Goal: Task Accomplishment & Management: Use online tool/utility

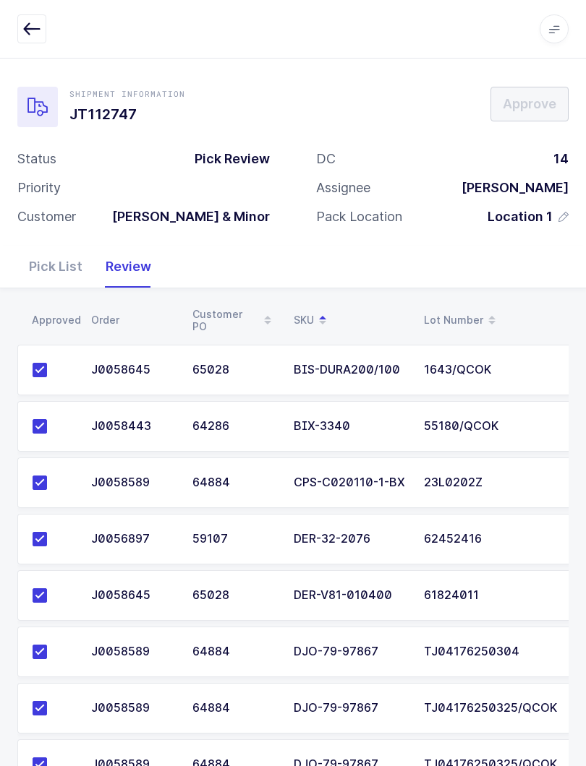
scroll to position [282, 0]
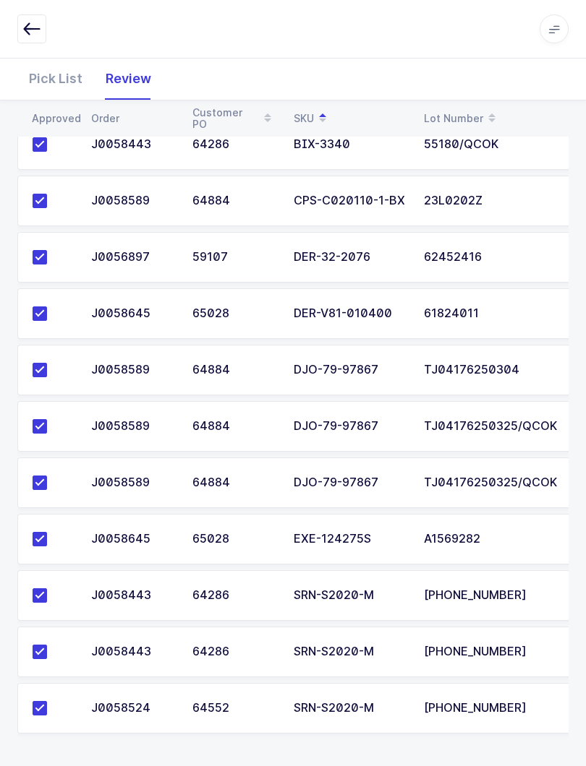
click at [25, 15] on button "button" at bounding box center [31, 28] width 29 height 29
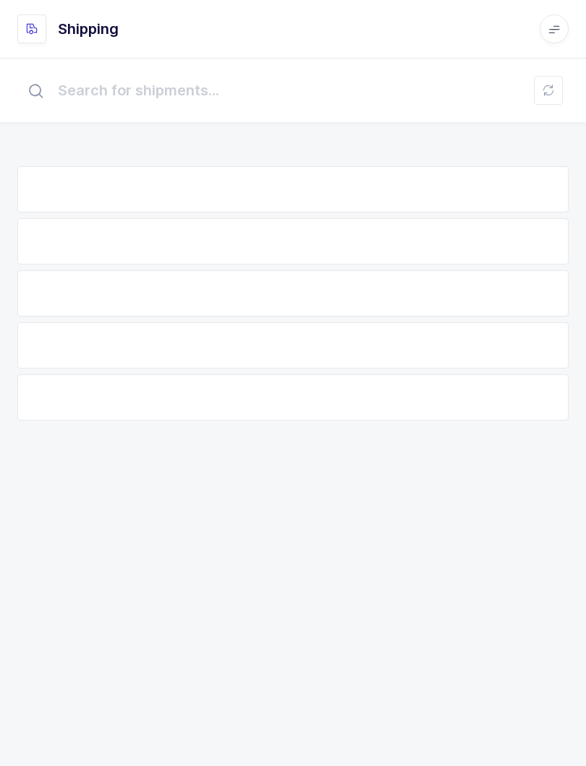
scroll to position [14, 0]
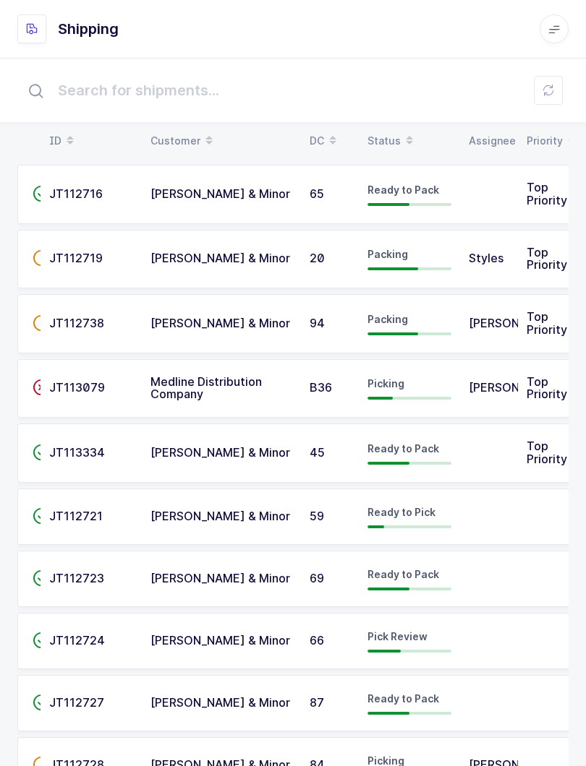
click at [537, 89] on button at bounding box center [548, 90] width 29 height 29
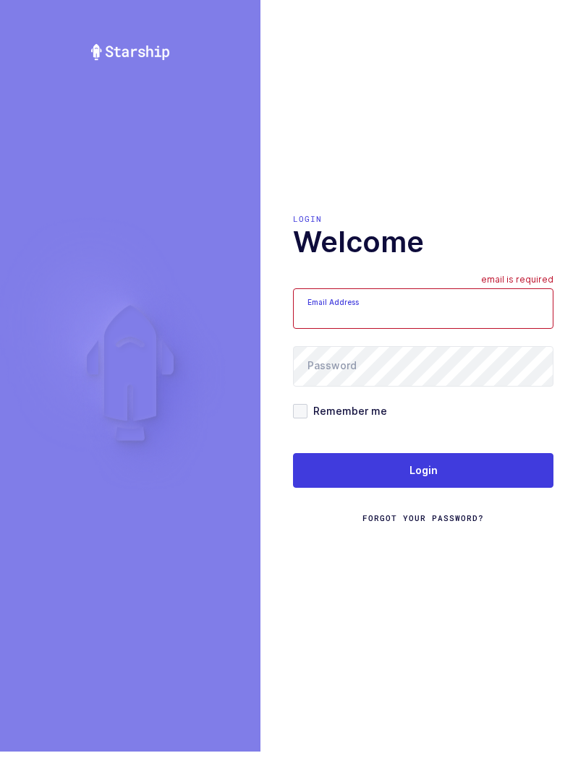
scroll to position [14, 0]
type input "[EMAIL_ADDRESS][DOMAIN_NAME]"
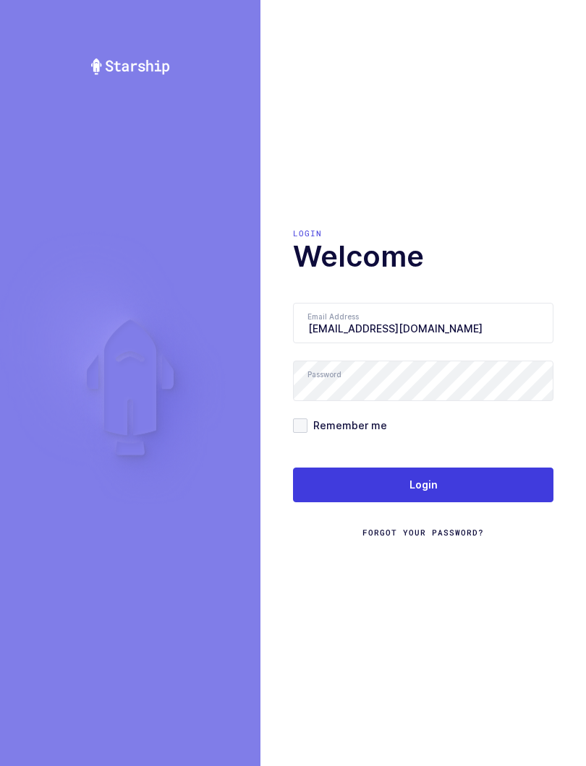
click at [463, 486] on button "Login" at bounding box center [423, 485] width 260 height 35
click at [492, 476] on button "Login" at bounding box center [423, 485] width 260 height 35
type input "mundo@janustrade.com"
click at [437, 481] on button "Login" at bounding box center [423, 485] width 260 height 35
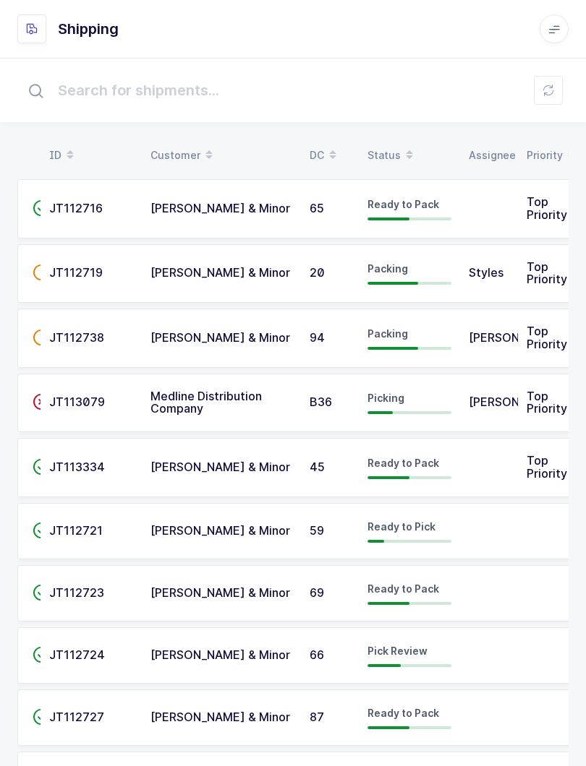
click at [406, 152] on icon at bounding box center [409, 150] width 7 height 7
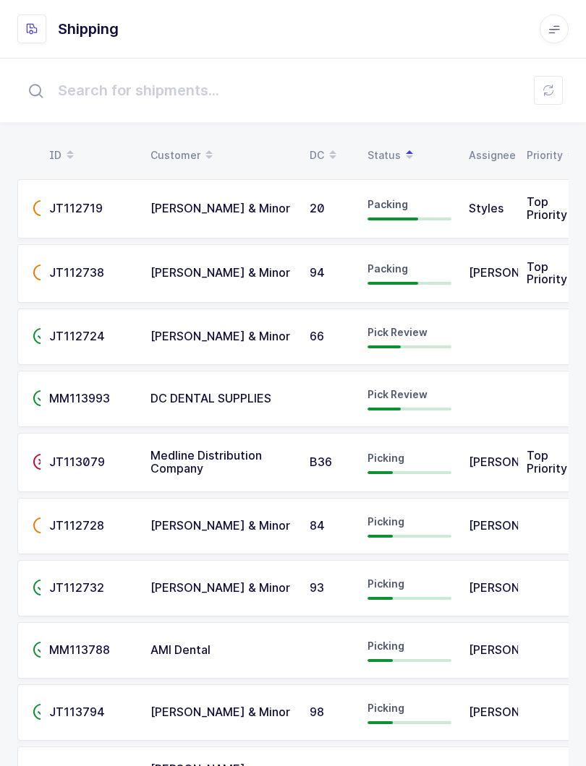
click at [448, 353] on td "Pick Review" at bounding box center [409, 337] width 101 height 56
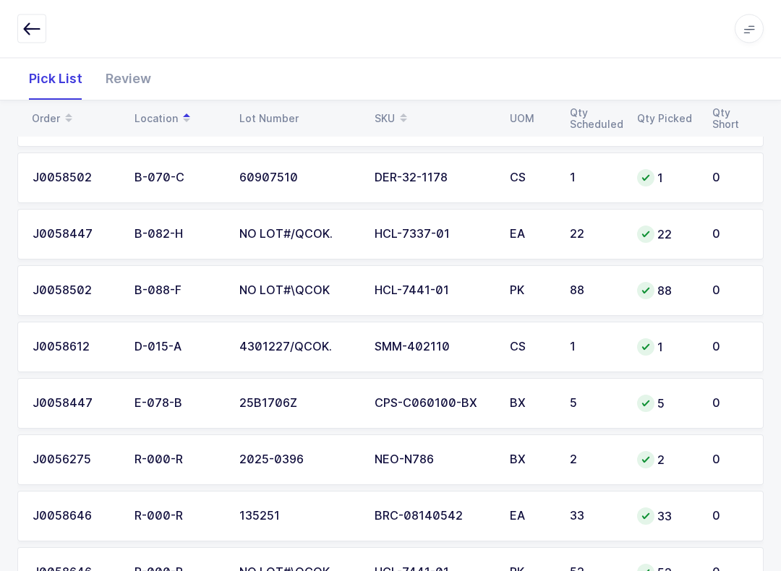
scroll to position [406, 0]
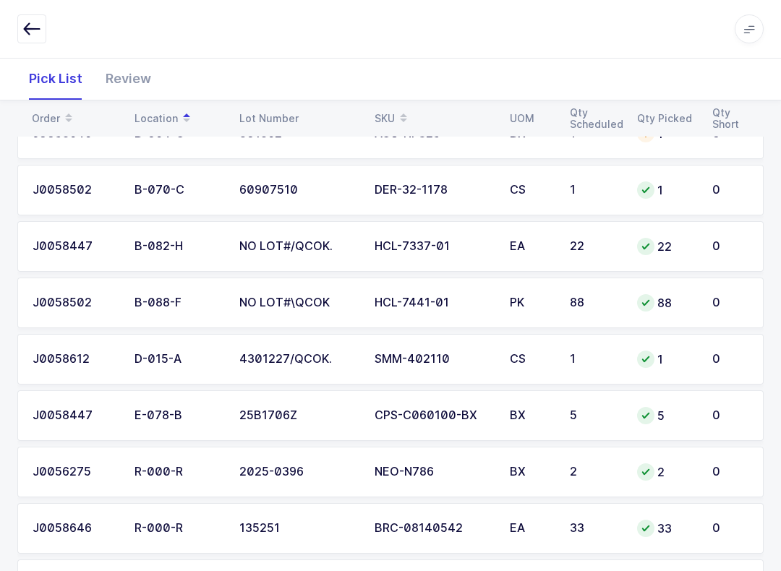
click at [133, 81] on div "Review" at bounding box center [128, 79] width 69 height 42
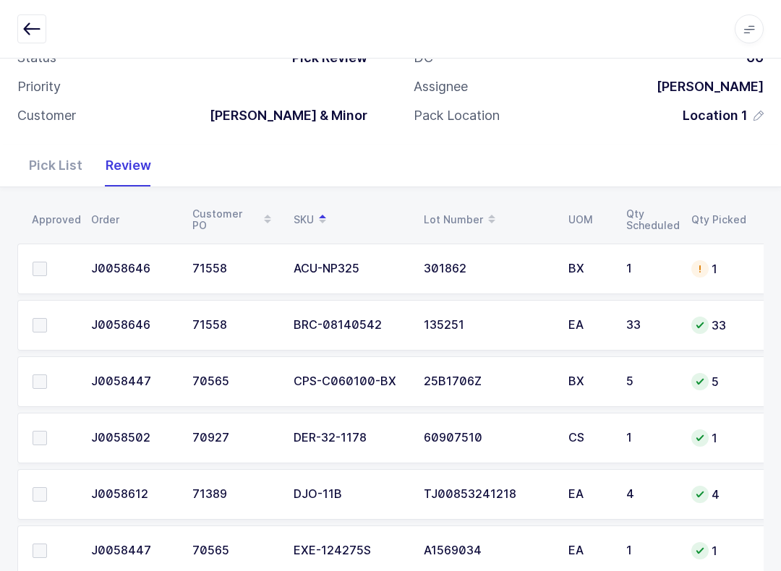
scroll to position [190, 0]
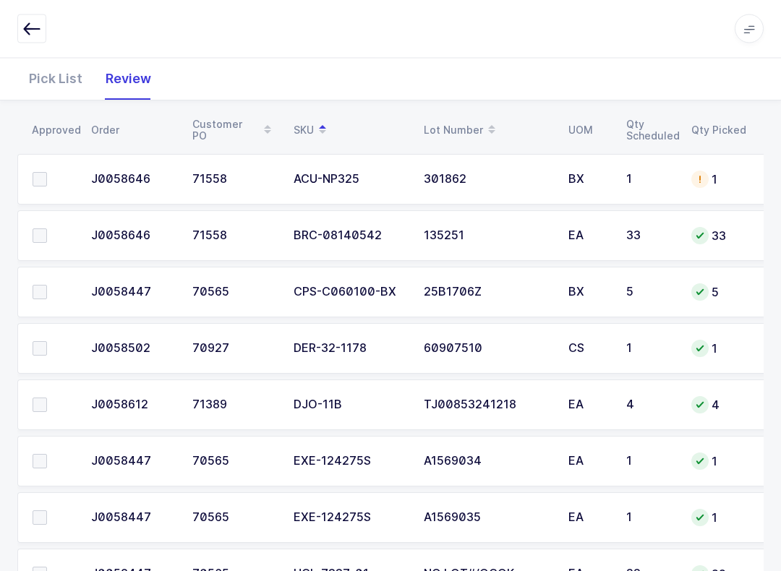
click at [53, 342] on label at bounding box center [53, 349] width 41 height 14
click at [47, 342] on input "checkbox" at bounding box center [47, 342] width 0 height 0
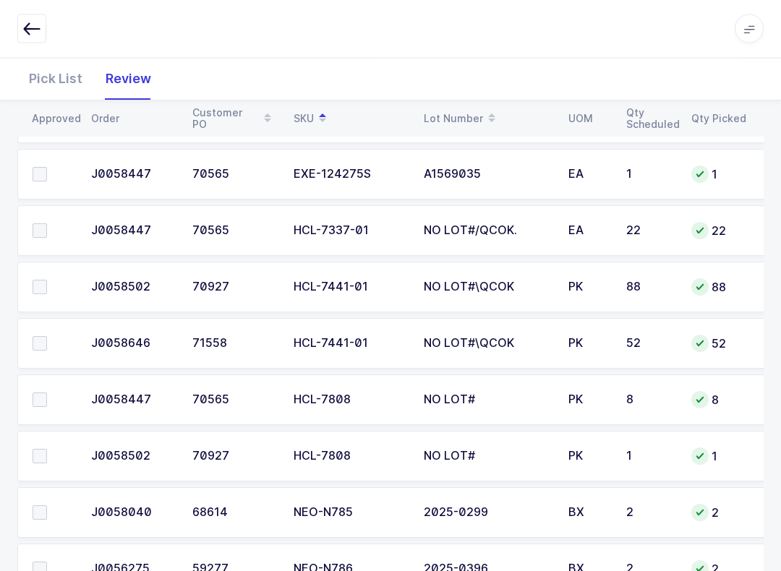
scroll to position [451, 0]
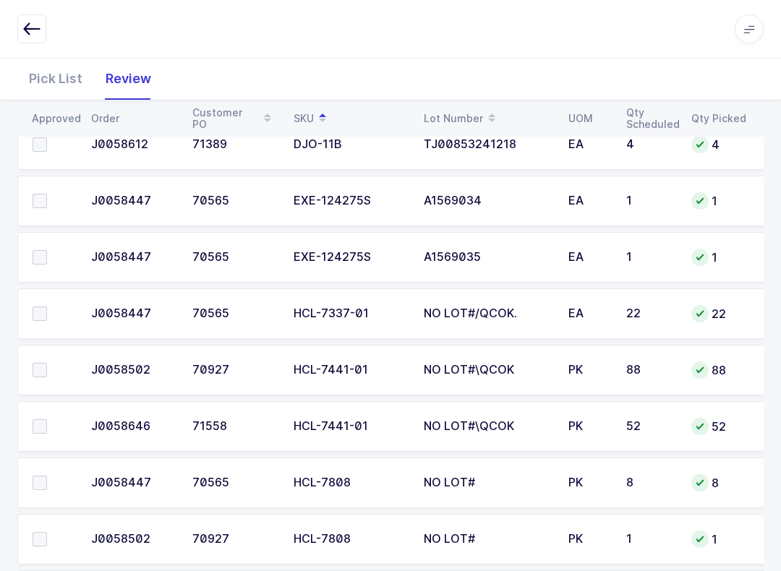
click at [46, 424] on span at bounding box center [40, 426] width 14 height 14
click at [47, 419] on input "checkbox" at bounding box center [47, 419] width 0 height 0
click at [33, 372] on span at bounding box center [40, 370] width 14 height 14
click at [47, 363] on input "checkbox" at bounding box center [47, 363] width 0 height 0
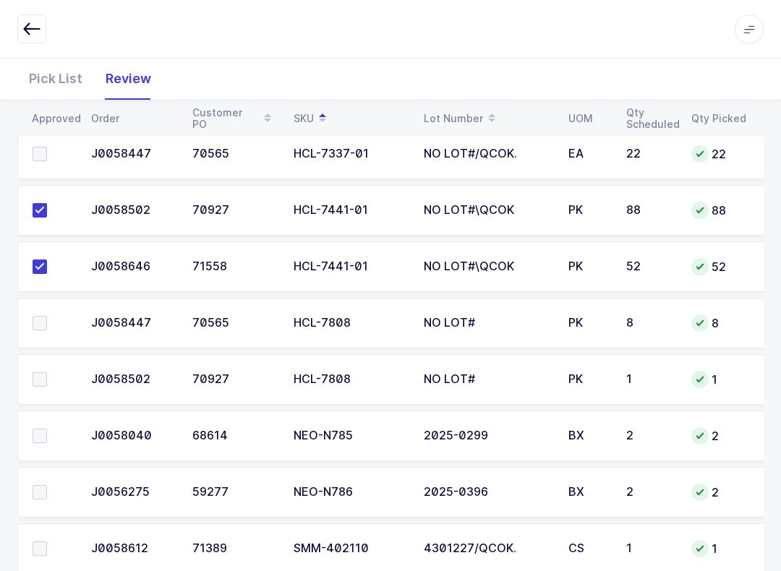
scroll to position [629, 0]
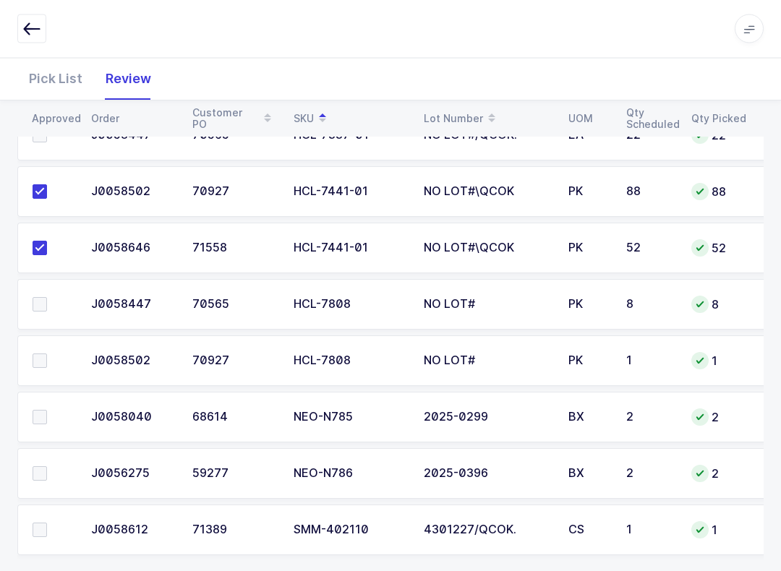
click at [29, 318] on td at bounding box center [49, 305] width 65 height 51
click at [39, 377] on td at bounding box center [49, 361] width 65 height 51
click at [36, 312] on td at bounding box center [49, 305] width 65 height 51
click at [27, 302] on td at bounding box center [49, 305] width 65 height 51
click at [49, 301] on label at bounding box center [53, 305] width 41 height 14
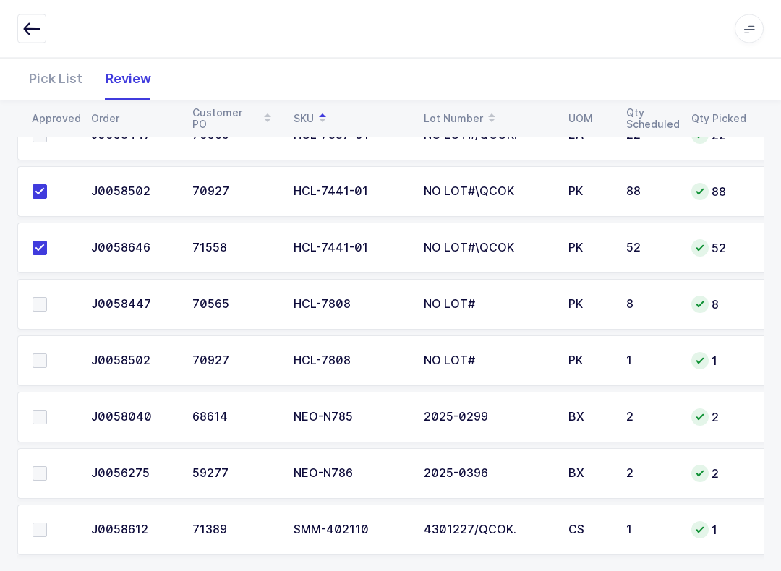
click at [47, 298] on input "checkbox" at bounding box center [47, 298] width 0 height 0
click at [49, 359] on label at bounding box center [53, 361] width 41 height 14
click at [47, 354] on input "checkbox" at bounding box center [47, 354] width 0 height 0
click at [54, 85] on div "Pick List" at bounding box center [55, 79] width 77 height 42
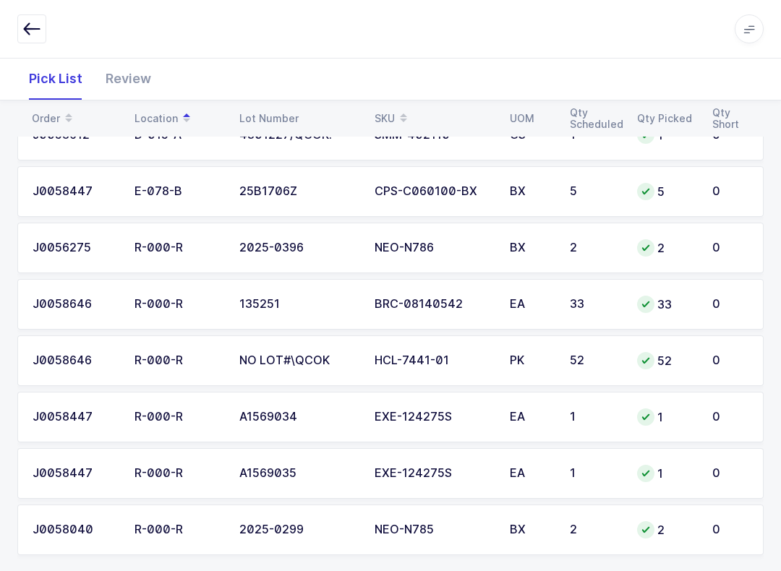
click at [408, 108] on span at bounding box center [403, 118] width 17 height 25
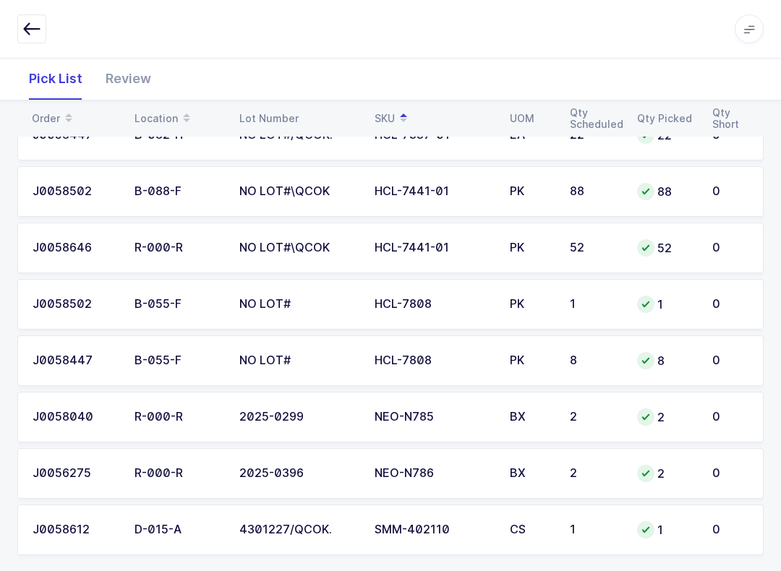
click at [138, 80] on div "Review" at bounding box center [128, 79] width 69 height 42
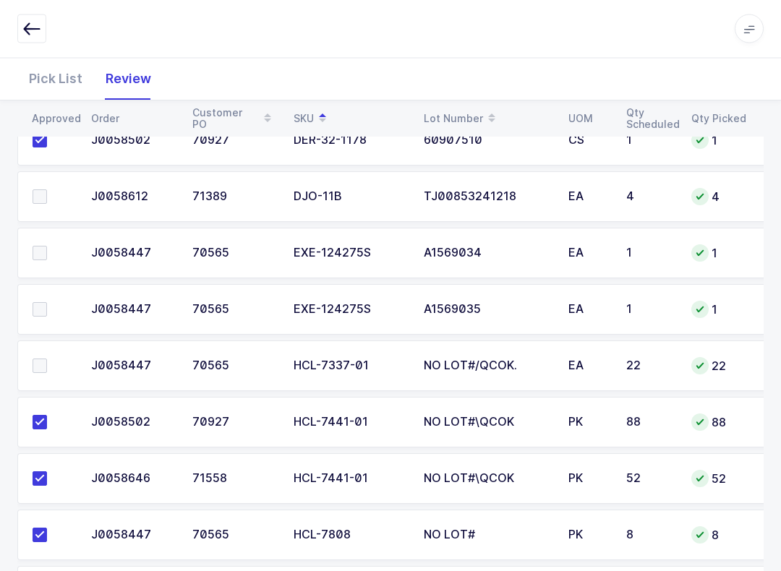
scroll to position [399, 0]
click at [44, 367] on span at bounding box center [40, 366] width 14 height 14
click at [47, 359] on input "checkbox" at bounding box center [47, 359] width 0 height 0
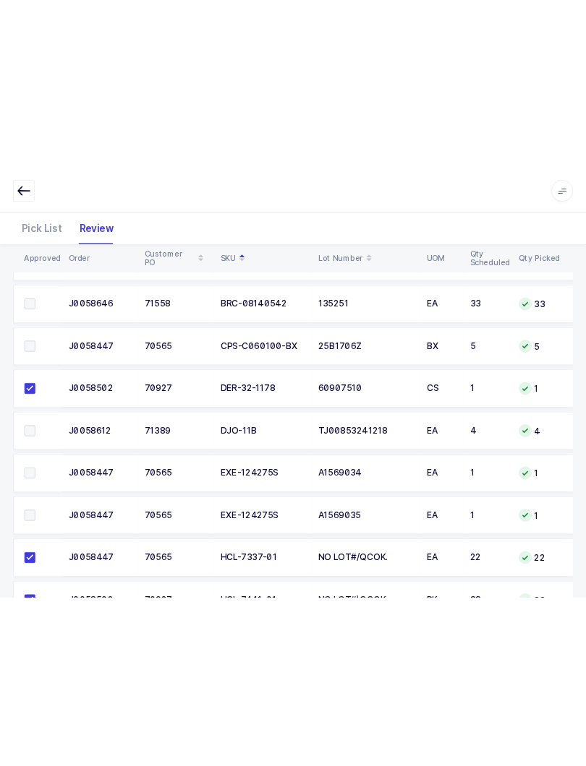
scroll to position [215, 0]
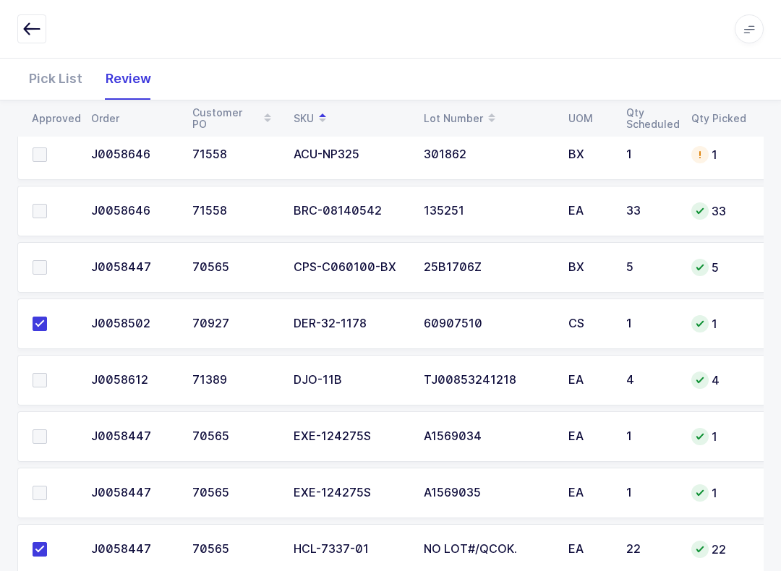
click at [585, 278] on td "5" at bounding box center [719, 267] width 72 height 51
click at [37, 260] on span at bounding box center [40, 267] width 14 height 14
click at [47, 260] on input "checkbox" at bounding box center [47, 260] width 0 height 0
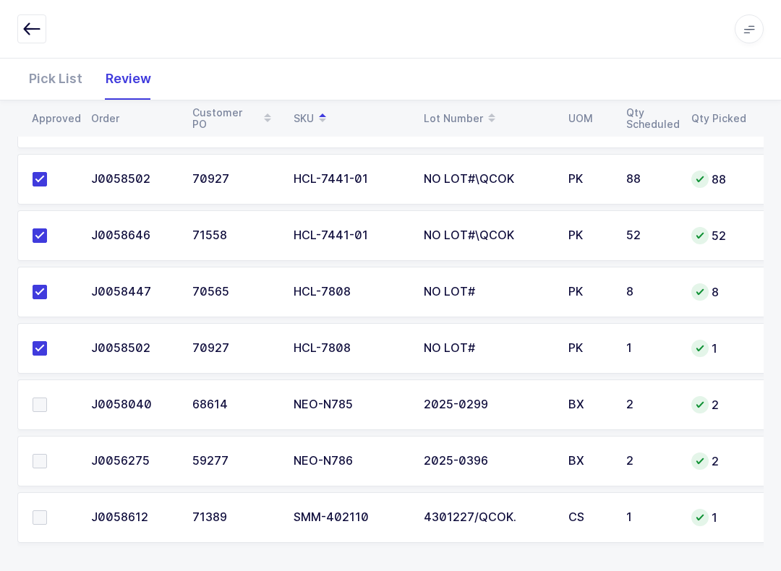
scroll to position [646, 0]
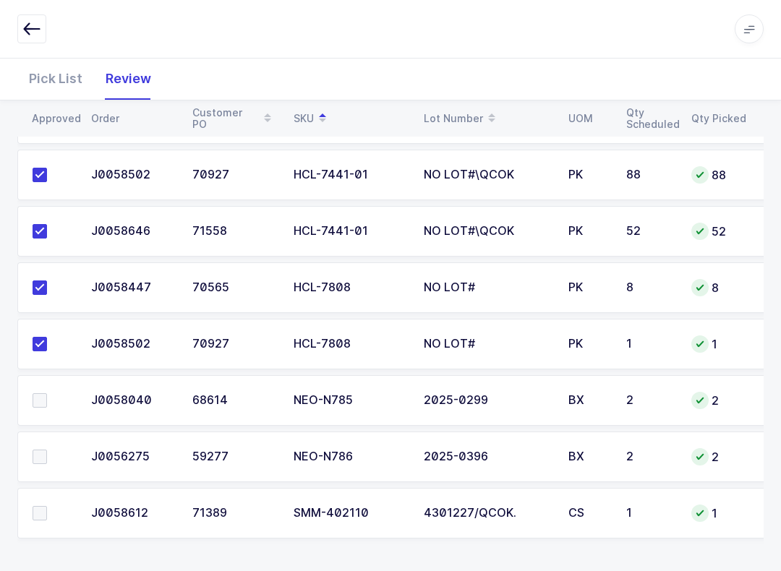
click at [44, 515] on span at bounding box center [40, 513] width 14 height 14
click at [47, 506] on input "checkbox" at bounding box center [47, 506] width 0 height 0
click at [56, 450] on label at bounding box center [53, 457] width 41 height 14
click at [47, 450] on input "checkbox" at bounding box center [47, 450] width 0 height 0
click at [48, 398] on label at bounding box center [53, 400] width 41 height 14
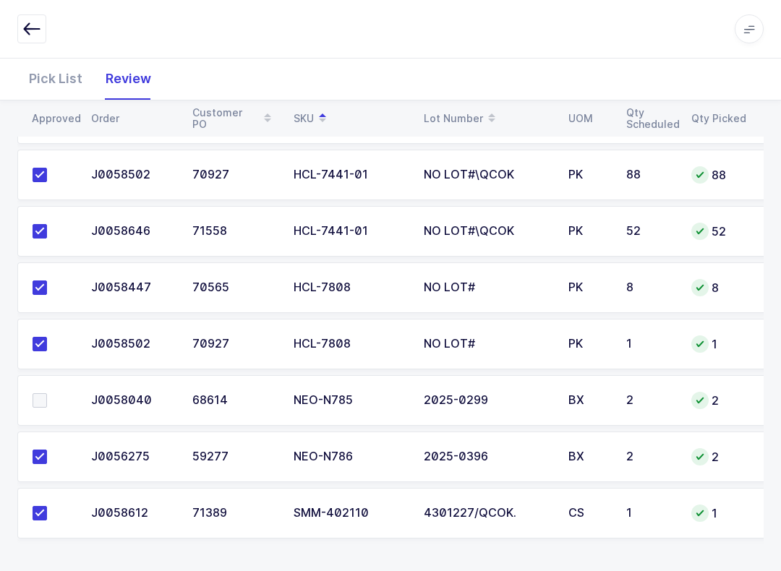
click at [47, 393] on input "checkbox" at bounding box center [47, 393] width 0 height 0
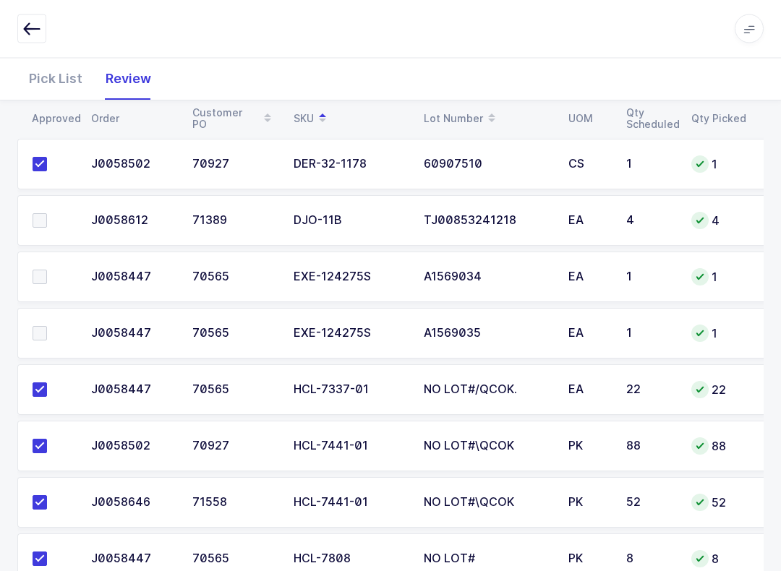
scroll to position [346, 0]
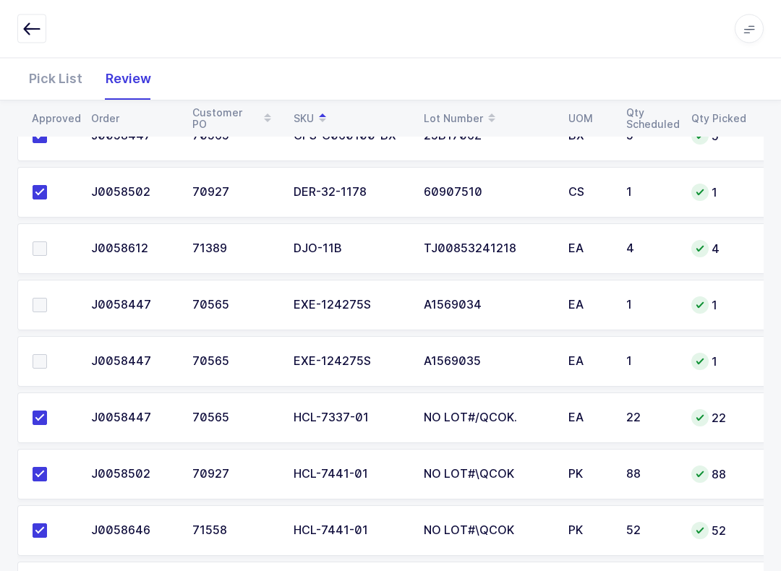
click at [37, 304] on span at bounding box center [40, 306] width 14 height 14
click at [47, 299] on input "checkbox" at bounding box center [47, 299] width 0 height 0
click at [34, 289] on td at bounding box center [49, 305] width 65 height 51
click at [45, 345] on td at bounding box center [49, 361] width 65 height 51
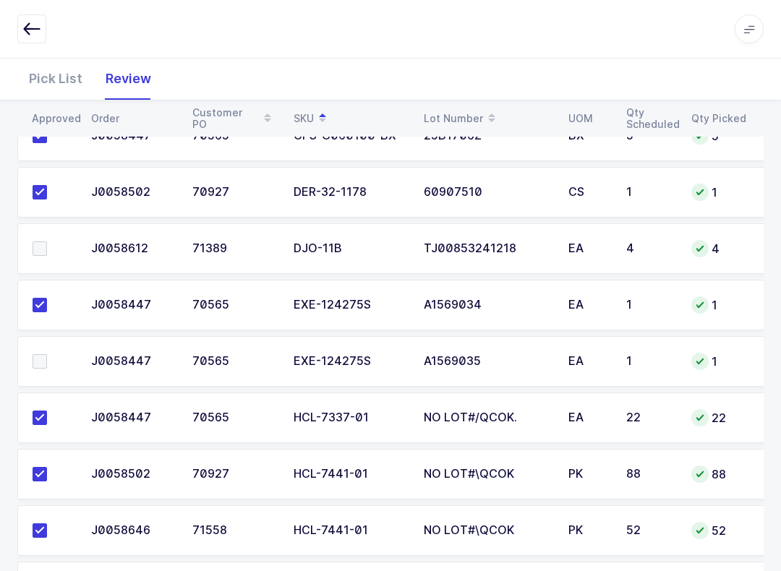
click at [33, 361] on span at bounding box center [40, 361] width 14 height 14
click at [47, 354] on input "checkbox" at bounding box center [47, 354] width 0 height 0
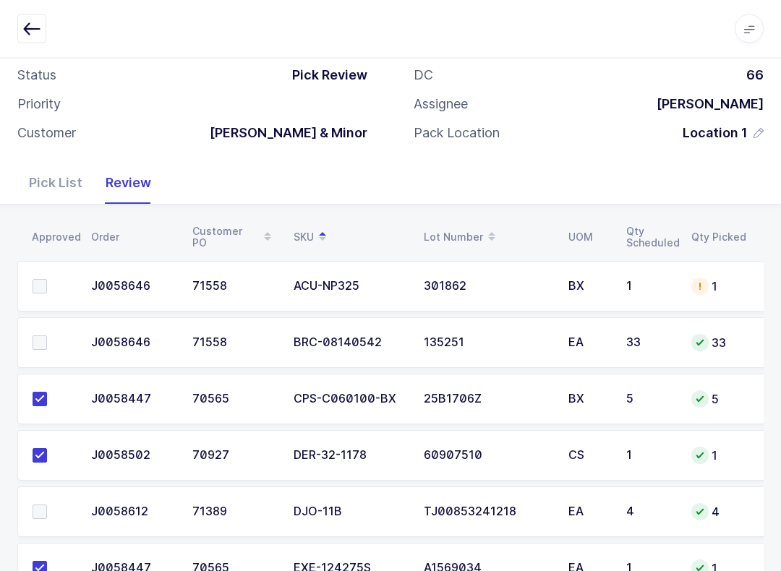
scroll to position [61, 0]
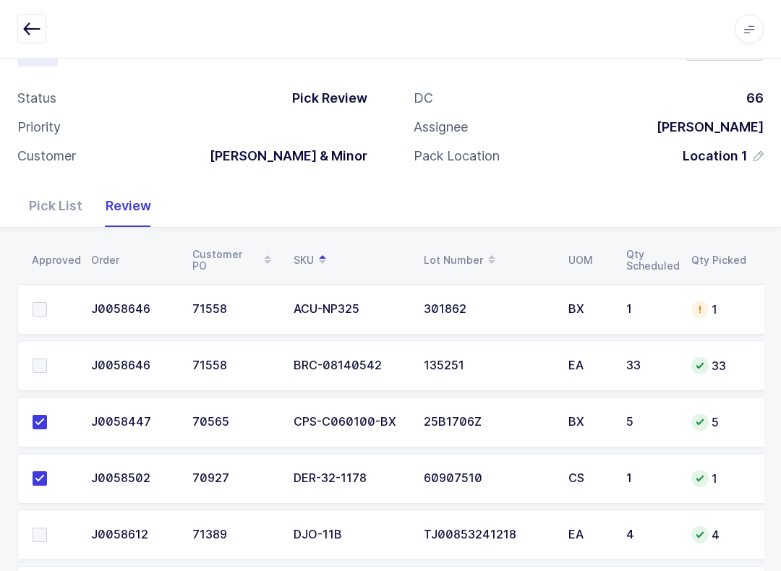
click at [46, 349] on td at bounding box center [49, 366] width 65 height 51
click at [52, 359] on label at bounding box center [53, 366] width 41 height 14
click at [47, 359] on input "checkbox" at bounding box center [47, 359] width 0 height 0
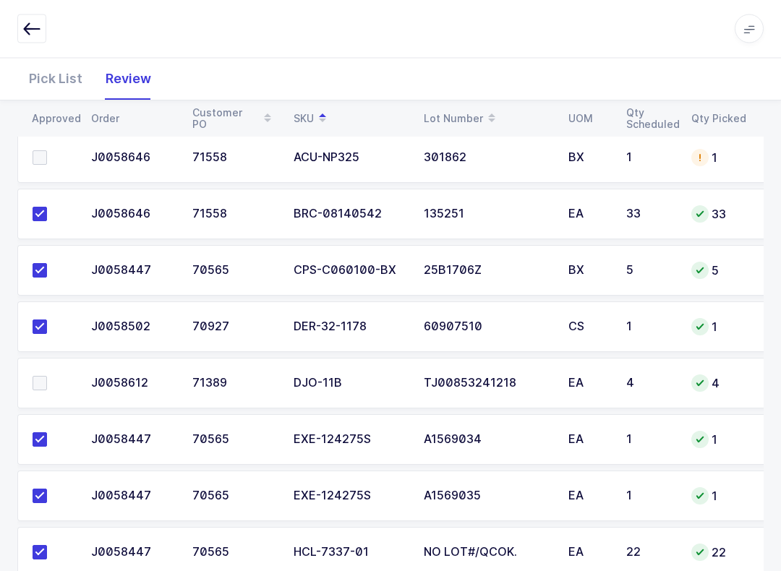
scroll to position [213, 0]
click at [52, 91] on div "Pick List" at bounding box center [55, 79] width 77 height 42
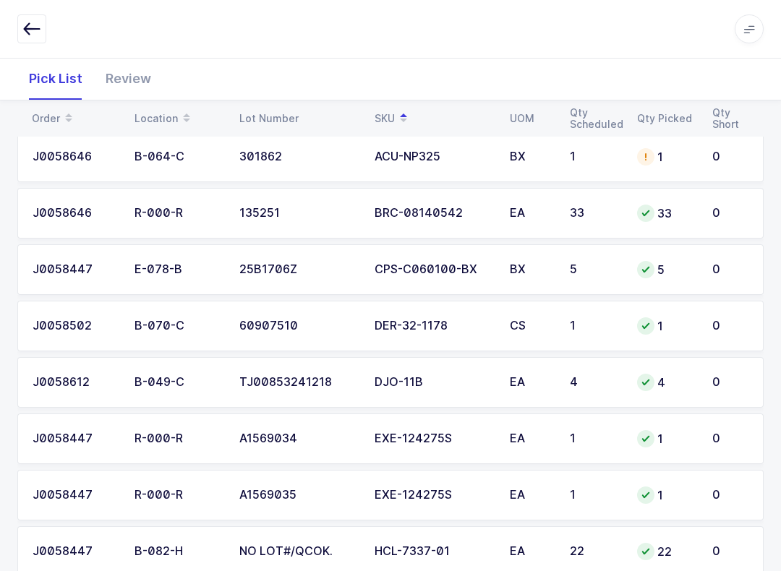
click at [394, 101] on table "Order Location Lot Number SKU UOM Qty Scheduled Qty Picked Qty Short" at bounding box center [390, 118] width 746 height 36
click at [431, 386] on div "DJO-11B" at bounding box center [434, 382] width 118 height 13
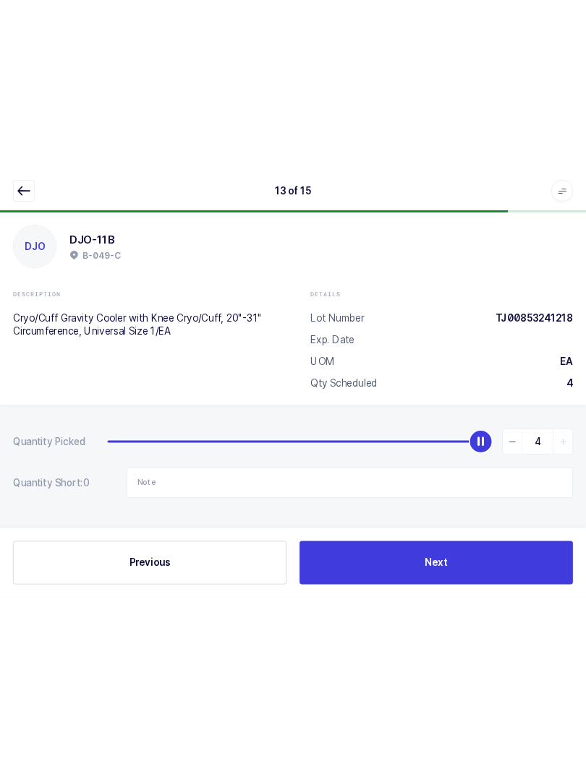
scroll to position [0, 0]
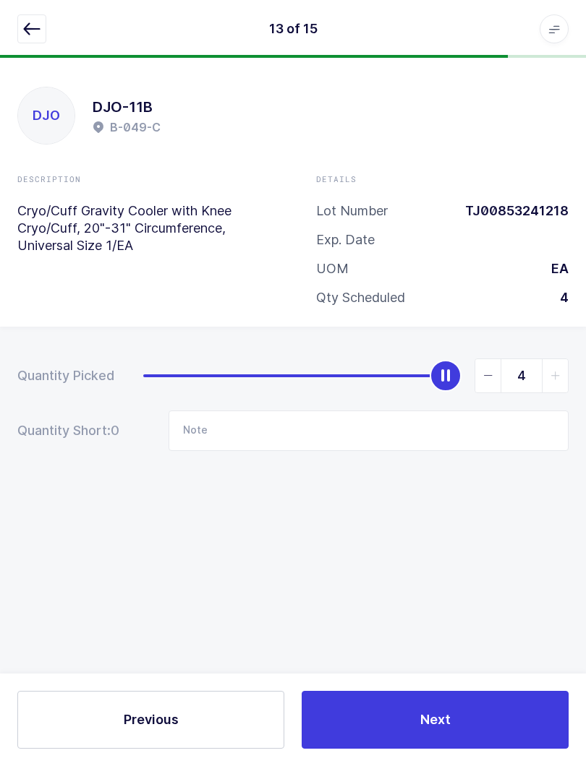
click at [154, 142] on div "DJO DJO-11B B-049-C" at bounding box center [292, 116] width 551 height 58
click at [45, 30] on button "button" at bounding box center [31, 28] width 29 height 29
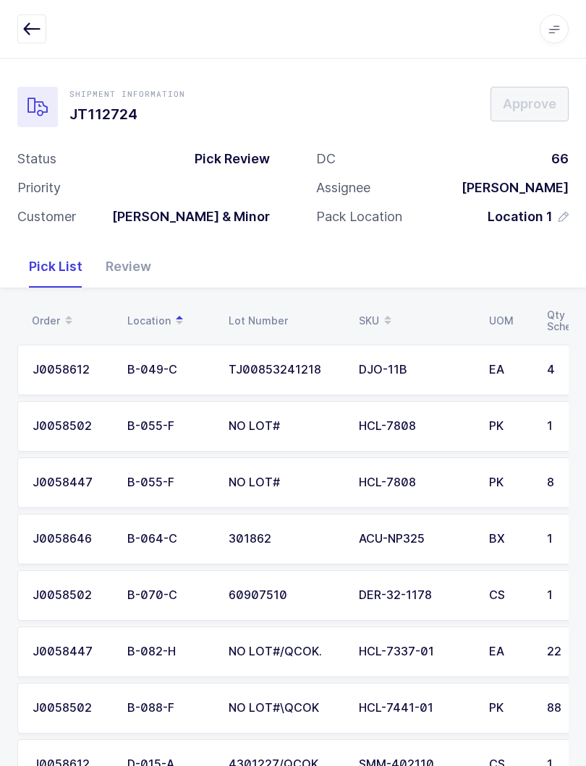
click at [124, 275] on div "Review" at bounding box center [128, 267] width 69 height 42
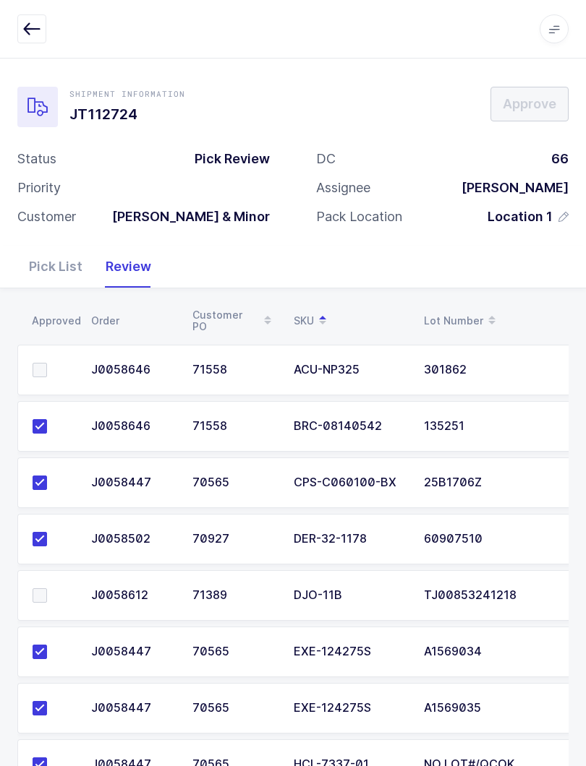
click at [39, 591] on span at bounding box center [40, 596] width 14 height 14
click at [47, 589] on input "checkbox" at bounding box center [47, 589] width 0 height 0
click at [45, 23] on button "button" at bounding box center [31, 28] width 29 height 29
